Goal: Task Accomplishment & Management: Manage account settings

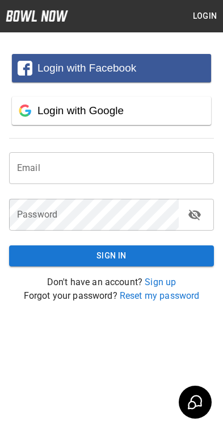
click at [199, 21] on button "Login" at bounding box center [205, 16] width 36 height 21
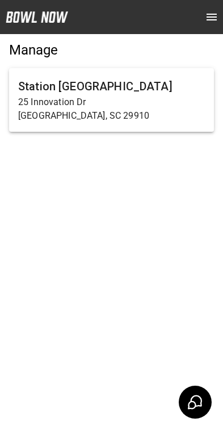
click at [62, 102] on p "25 Innovation Dr" at bounding box center [111, 102] width 187 height 14
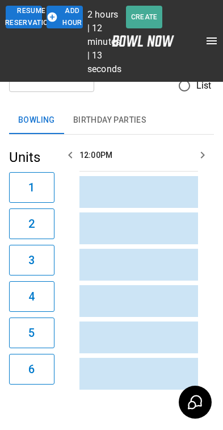
scroll to position [0, 988]
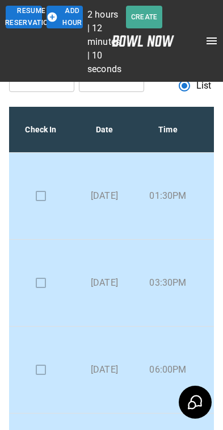
click at [41, 198] on td at bounding box center [41, 196] width 64 height 87
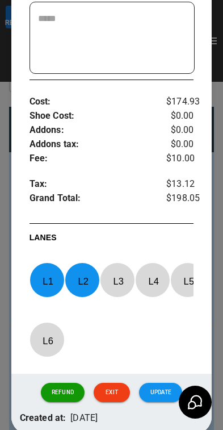
scroll to position [416, 0]
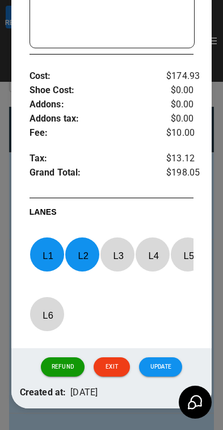
click at [169, 376] on button "Update" at bounding box center [160, 366] width 43 height 19
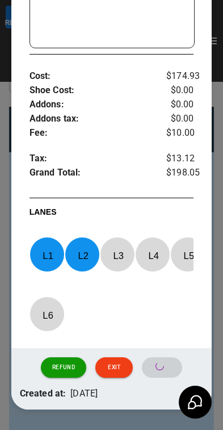
scroll to position [18, 0]
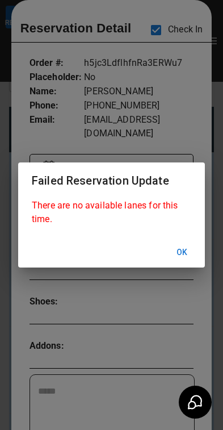
click at [181, 259] on button "Ok" at bounding box center [182, 252] width 36 height 21
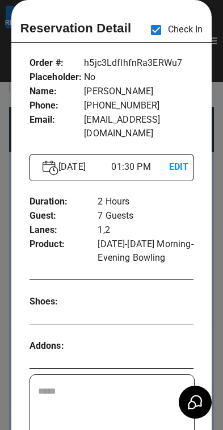
click at [216, 262] on div at bounding box center [111, 215] width 223 height 430
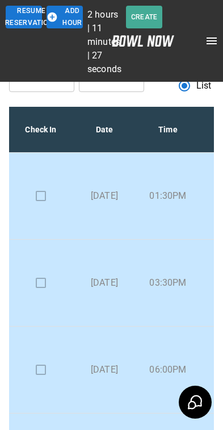
scroll to position [0, 0]
click at [45, 284] on td at bounding box center [41, 283] width 64 height 87
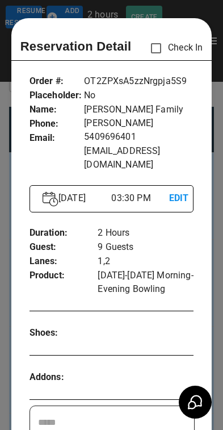
scroll to position [18, 0]
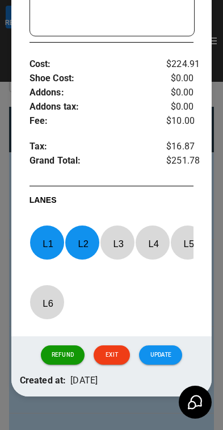
click at [169, 349] on button "Update" at bounding box center [160, 354] width 43 height 19
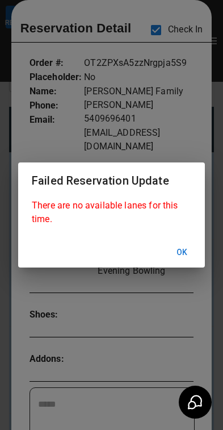
click at [214, 267] on div "Failed Reservation Update There are no available lanes for this time. Ok" at bounding box center [111, 215] width 223 height 430
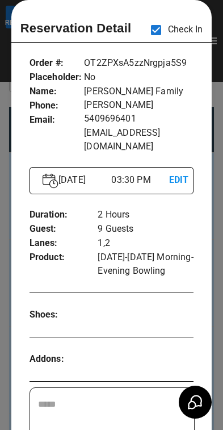
click at [211, 262] on div "Order # : Placeholder : Name : Phone : Email : OT2ZPXsA5zzNrgpja5S9 No [PERSON_…" at bounding box center [111, 403] width 201 height 712
click at [215, 242] on div at bounding box center [111, 215] width 223 height 430
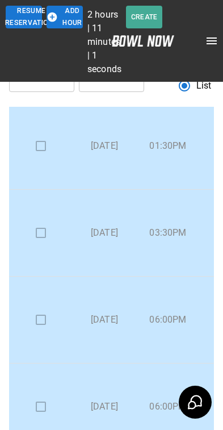
scroll to position [50, 0]
click at [163, 316] on p "06:00PM" at bounding box center [167, 320] width 45 height 14
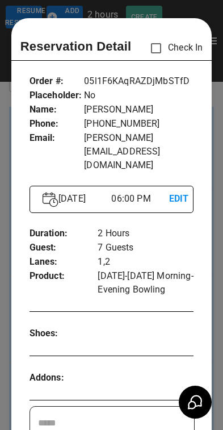
scroll to position [18, 0]
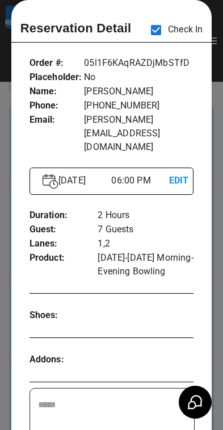
click at [215, 245] on div at bounding box center [111, 215] width 223 height 430
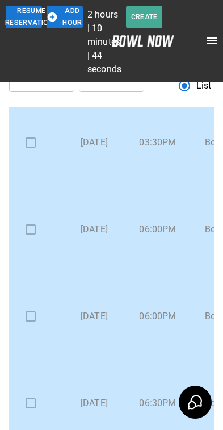
scroll to position [185, 10]
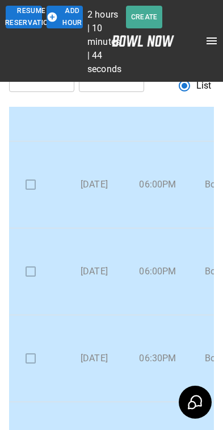
click at [32, 269] on td at bounding box center [31, 271] width 64 height 87
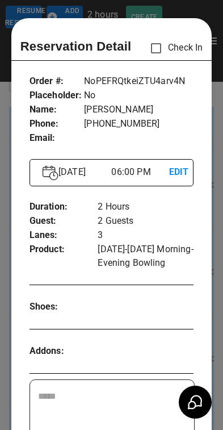
scroll to position [18, 0]
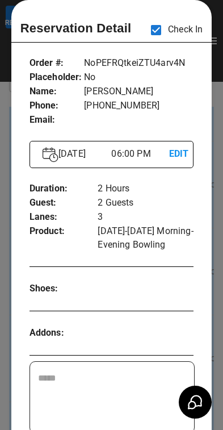
click at [214, 228] on div at bounding box center [111, 215] width 223 height 430
